Goal: Book appointment/travel/reservation

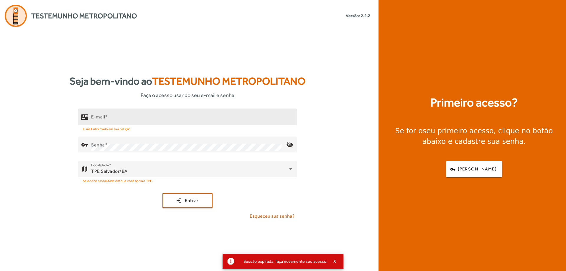
click at [179, 113] on div "E-mail" at bounding box center [191, 116] width 201 height 17
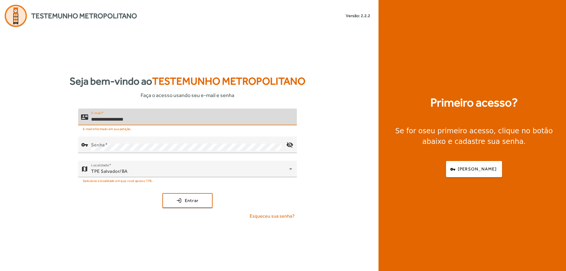
type input "**********"
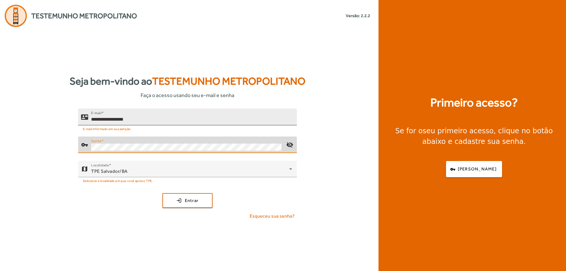
click at [162, 193] on button "login Entrar" at bounding box center [187, 200] width 50 height 15
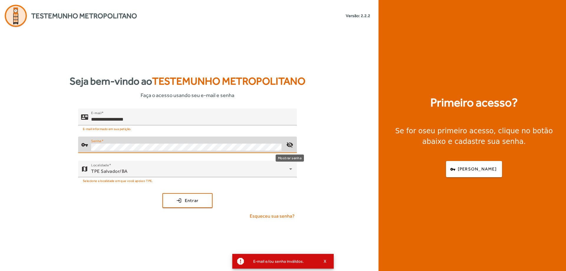
click at [290, 146] on mat-icon "visibility_off" at bounding box center [289, 145] width 14 height 14
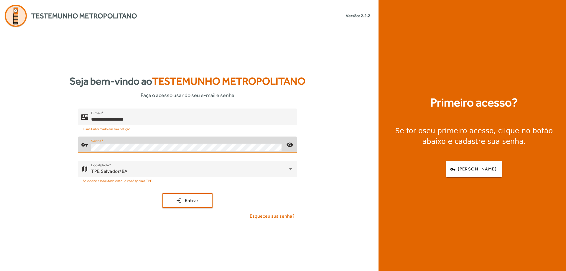
click at [162, 193] on button "login Entrar" at bounding box center [187, 200] width 50 height 15
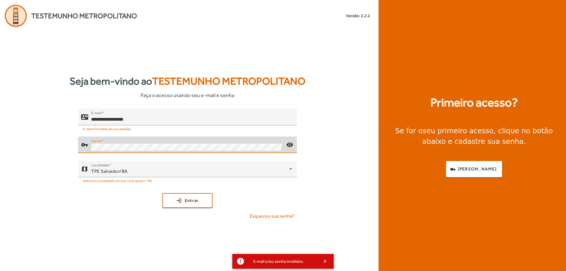
click at [162, 193] on button "login Entrar" at bounding box center [187, 200] width 50 height 15
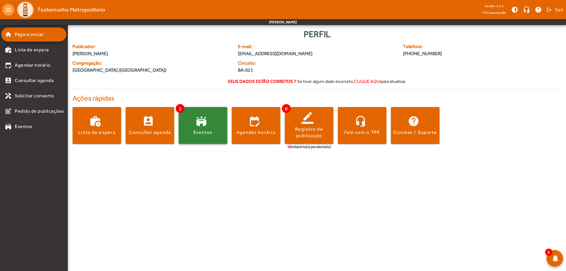
click at [206, 125] on span at bounding box center [202, 125] width 49 height 14
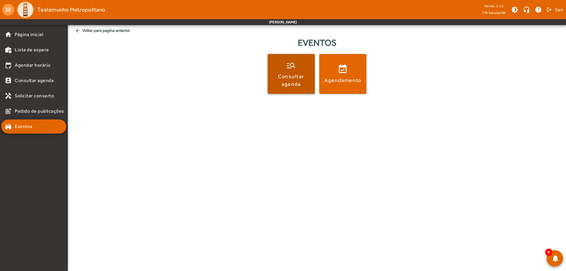
click at [290, 65] on span at bounding box center [290, 74] width 47 height 40
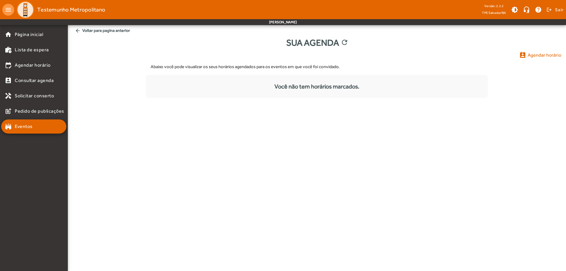
click at [530, 57] on span "Agendar horário" at bounding box center [544, 55] width 34 height 7
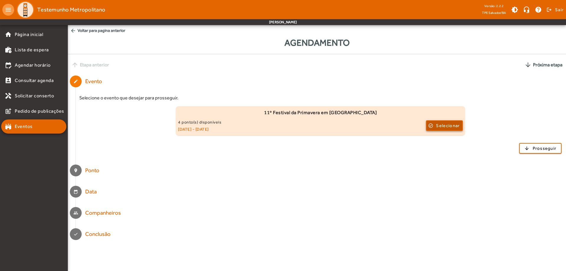
click at [457, 127] on span "Selecionar" at bounding box center [448, 125] width 24 height 7
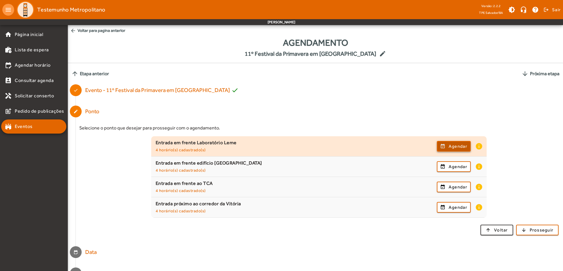
click at [455, 146] on span "Agendar" at bounding box center [457, 146] width 19 height 7
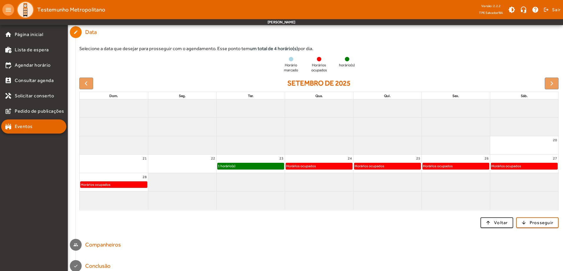
scroll to position [106, 0]
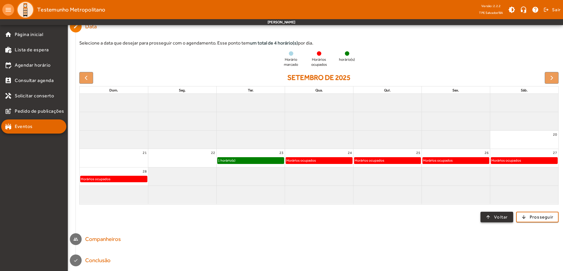
click at [496, 215] on span "Voltar" at bounding box center [501, 217] width 14 height 7
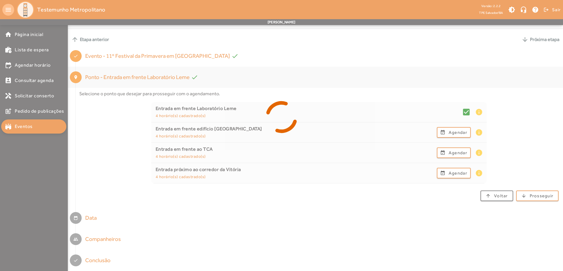
scroll to position [35, 0]
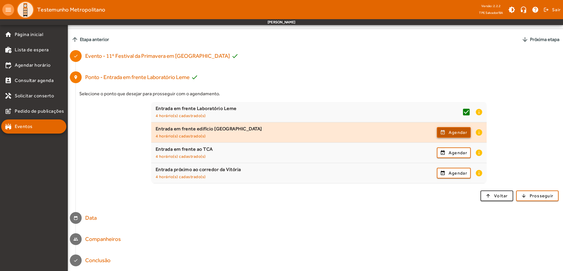
click at [451, 135] on span "button" at bounding box center [453, 132] width 33 height 14
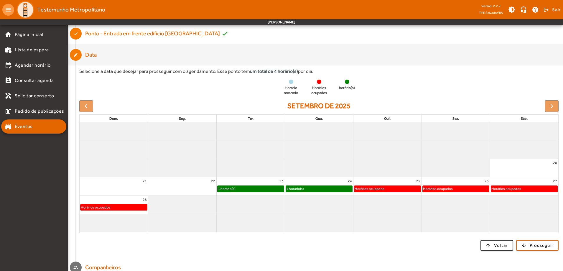
scroll to position [88, 0]
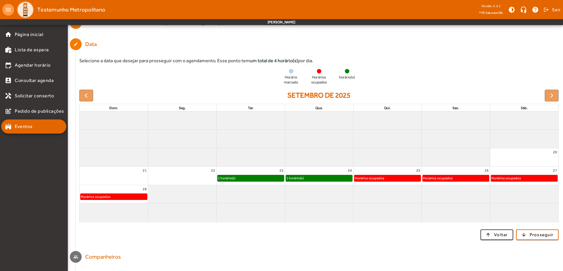
click at [335, 179] on div "1 horário(s)" at bounding box center [319, 178] width 66 height 6
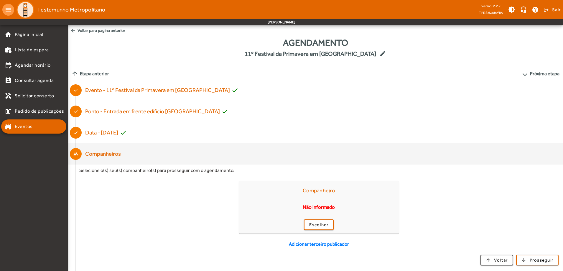
scroll to position [22, 0]
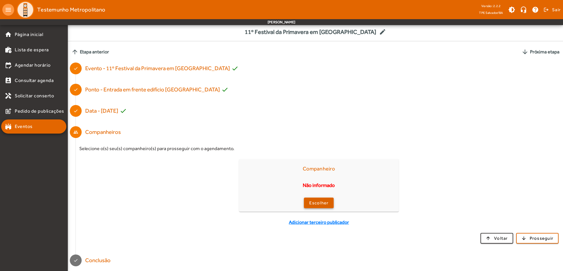
click at [321, 205] on span "Escolher" at bounding box center [318, 202] width 19 height 7
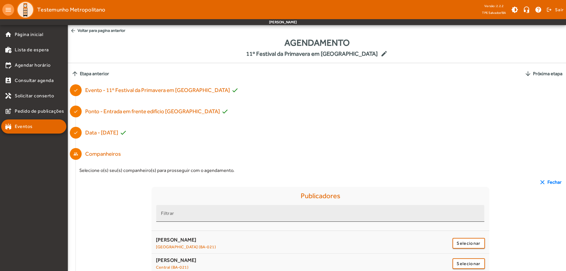
click at [310, 208] on div "Filtrar" at bounding box center [320, 213] width 318 height 17
click at [310, 211] on div "Filtrar" at bounding box center [319, 213] width 316 height 17
click at [311, 210] on div "Filtrar" at bounding box center [319, 213] width 316 height 17
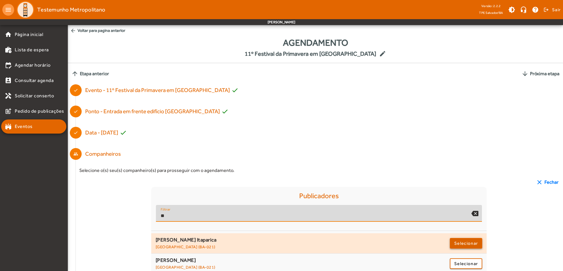
type input "**"
click at [459, 242] on span "Selecionar" at bounding box center [466, 242] width 24 height 7
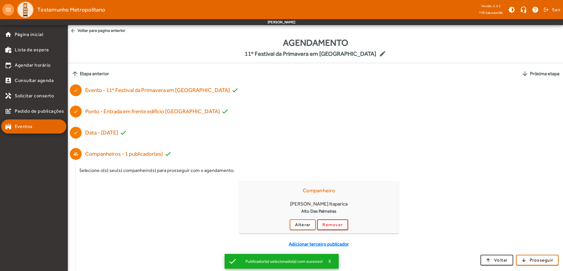
scroll to position [22, 0]
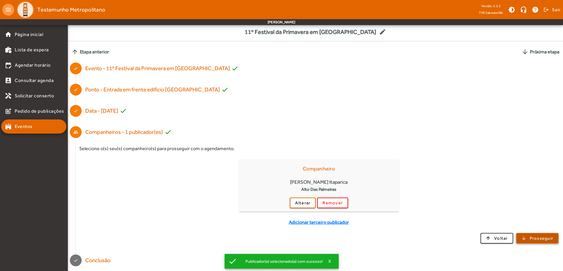
click at [528, 239] on span "button" at bounding box center [537, 238] width 42 height 14
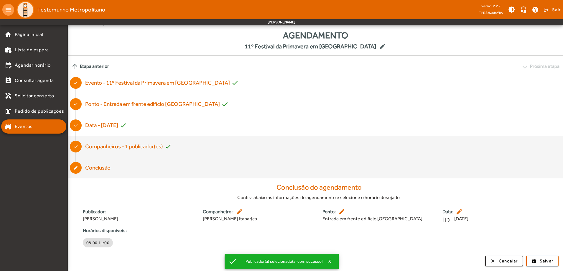
scroll to position [9, 0]
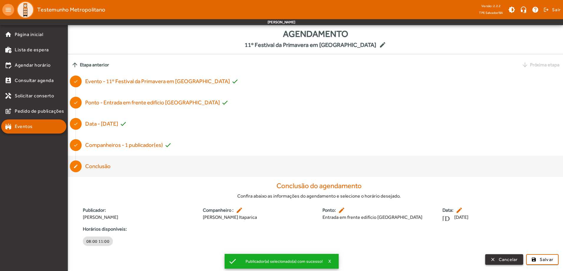
click at [505, 259] on span "Cancelar" at bounding box center [507, 259] width 19 height 7
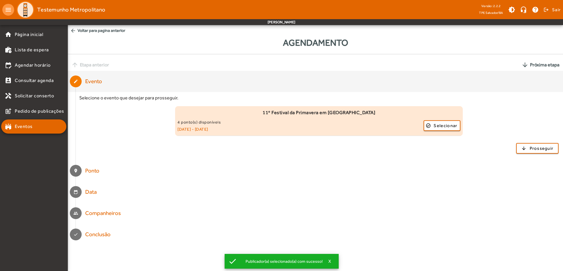
scroll to position [0, 0]
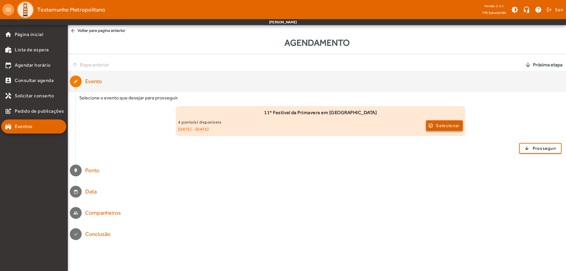
click at [445, 124] on span "Selecionar" at bounding box center [448, 125] width 24 height 7
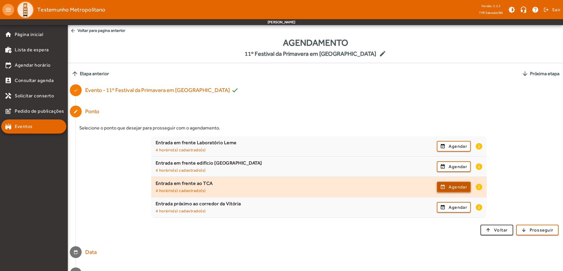
click at [459, 190] on span "Agendar" at bounding box center [457, 186] width 19 height 7
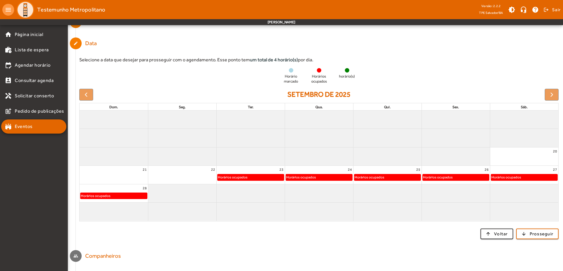
scroll to position [106, 0]
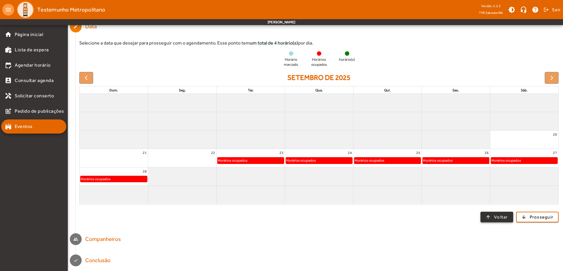
click at [505, 218] on span "Voltar" at bounding box center [501, 217] width 14 height 7
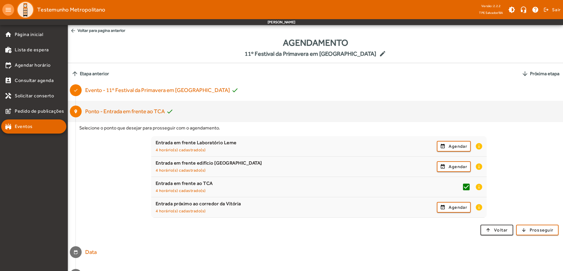
scroll to position [35, 0]
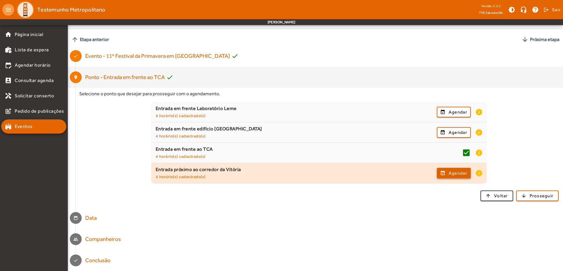
click at [451, 173] on span "Agendar" at bounding box center [457, 172] width 19 height 7
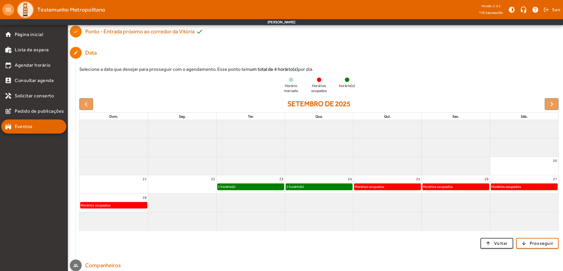
scroll to position [88, 0]
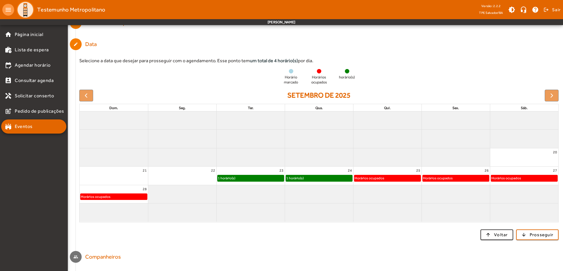
click at [321, 178] on div "1 horário(s)" at bounding box center [319, 178] width 66 height 6
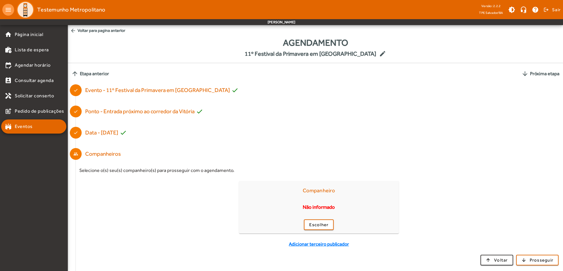
scroll to position [22, 0]
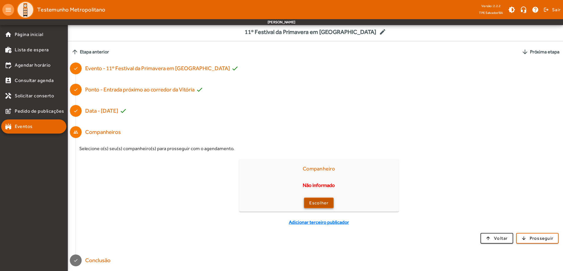
click at [330, 204] on span "button" at bounding box center [318, 203] width 29 height 14
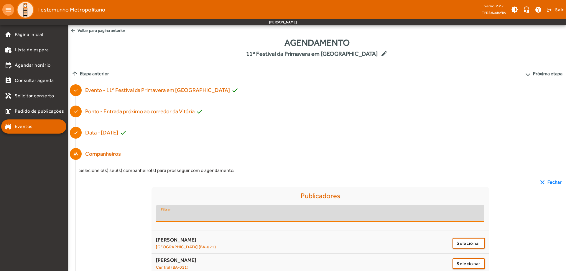
click at [302, 215] on input "Filtrar" at bounding box center [320, 215] width 318 height 7
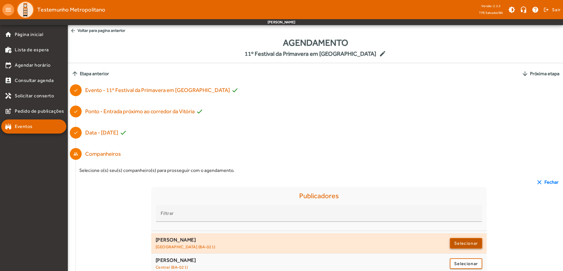
click at [468, 245] on span "Selecionar" at bounding box center [466, 242] width 24 height 7
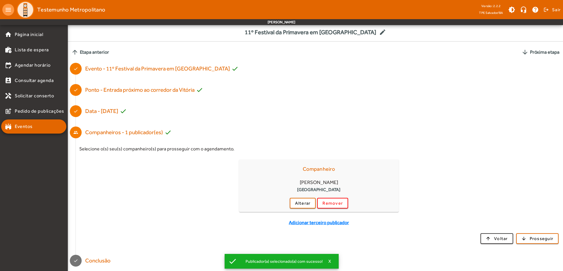
scroll to position [22, 0]
click at [538, 235] on span "Prosseguir" at bounding box center [541, 238] width 24 height 7
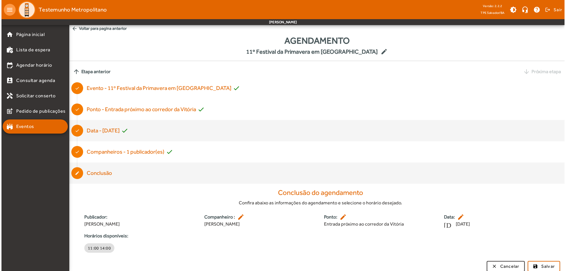
scroll to position [0, 0]
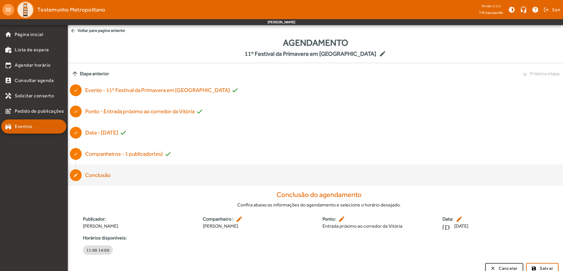
click at [35, 129] on link "stadium Eventos" at bounding box center [36, 126] width 62 height 7
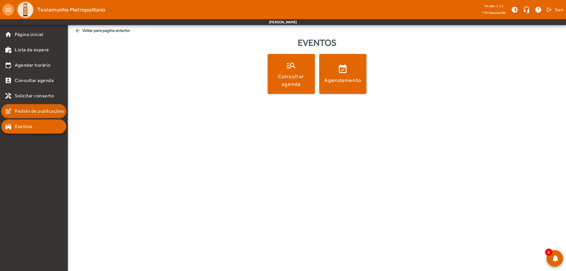
click at [25, 113] on span "Pedido de publicações" at bounding box center [39, 111] width 49 height 7
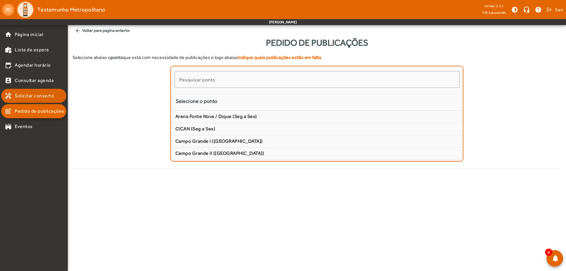
click at [21, 100] on mat-list-item "handyman Solicitar conserto" at bounding box center [33, 96] width 65 height 14
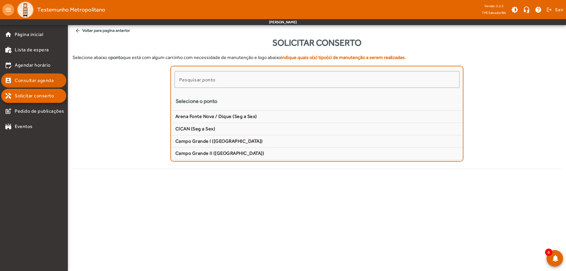
click at [25, 87] on mat-list-item "perm_contact_calendar Consultar agenda" at bounding box center [33, 80] width 65 height 14
